Goal: Task Accomplishment & Management: Manage account settings

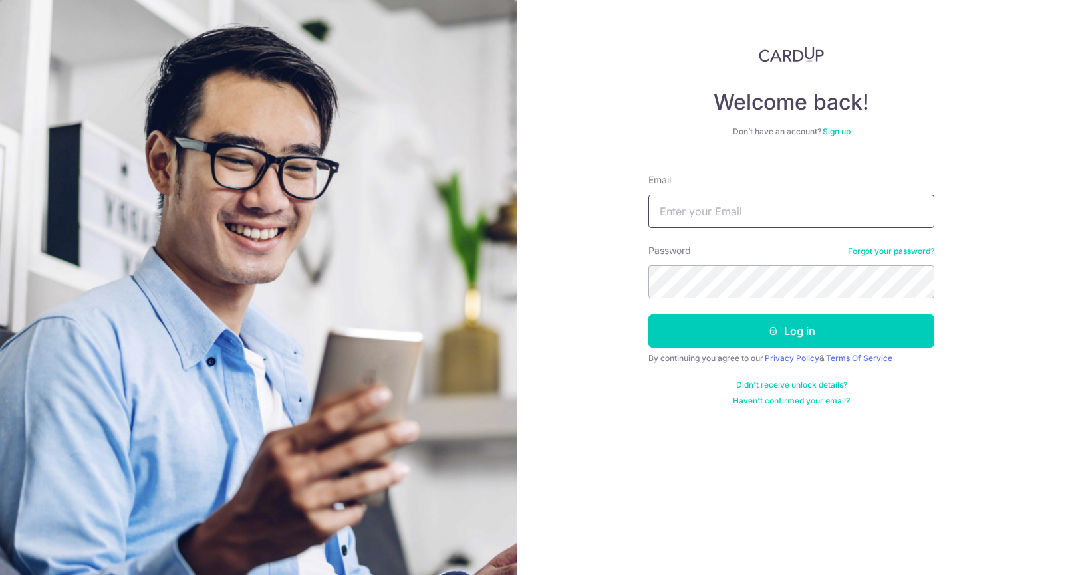
click at [723, 212] on input "Email" at bounding box center [791, 211] width 286 height 33
type input "[EMAIL_ADDRESS][DOMAIN_NAME]"
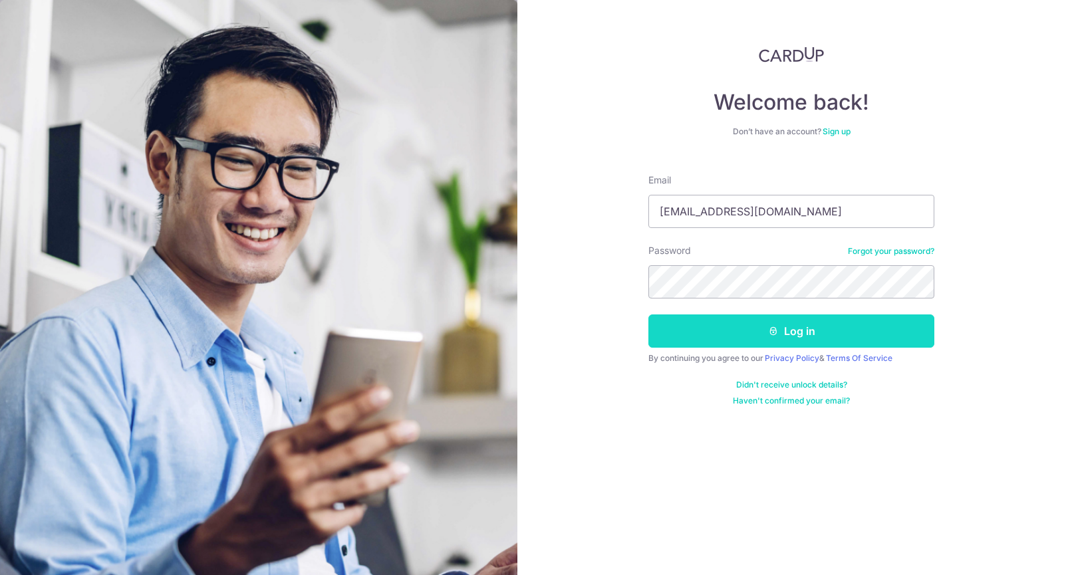
click at [844, 345] on button "Log in" at bounding box center [791, 331] width 286 height 33
